Goal: Information Seeking & Learning: Learn about a topic

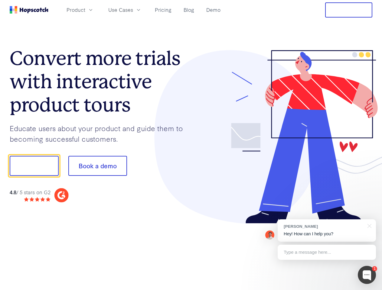
click at [191, 145] on div at bounding box center [281, 137] width 181 height 174
click at [85, 10] on span "Product" at bounding box center [76, 10] width 19 height 8
click at [133, 10] on span "Use Cases" at bounding box center [120, 10] width 25 height 8
click at [349, 10] on button "Free Trial" at bounding box center [348, 9] width 47 height 15
click at [34, 166] on button "Show me!" at bounding box center [34, 166] width 49 height 20
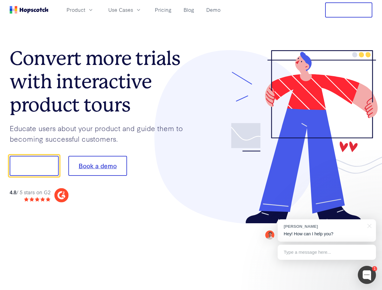
click at [97, 166] on button "Book a demo" at bounding box center [97, 166] width 59 height 20
click at [367, 275] on div at bounding box center [367, 275] width 18 height 18
click at [327, 231] on div "[PERSON_NAME] Hey! How can I help you?" at bounding box center [327, 231] width 98 height 22
click at [368, 226] on div at bounding box center [368, 226] width 15 height 12
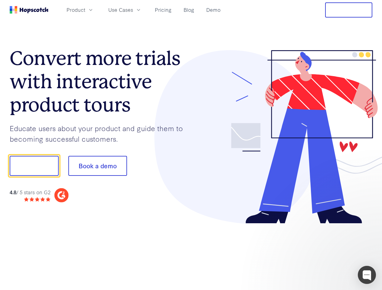
click at [327, 252] on div at bounding box center [318, 205] width 113 height 121
